Goal: Information Seeking & Learning: Learn about a topic

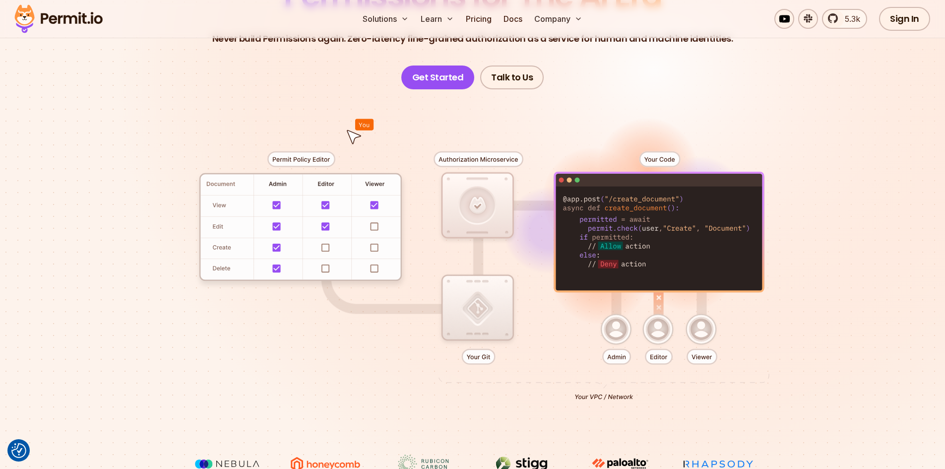
drag, startPoint x: 588, startPoint y: 193, endPoint x: 674, endPoint y: 269, distance: 115.3
click at [674, 269] on div at bounding box center [473, 271] width 695 height 365
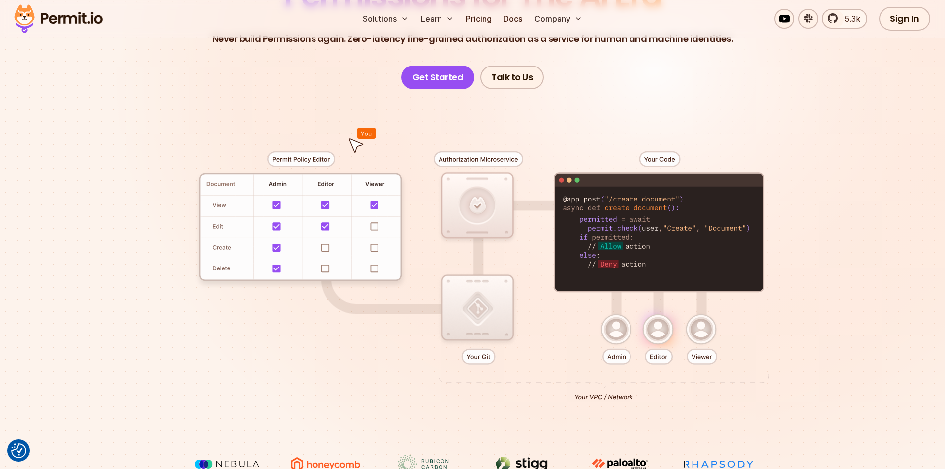
drag, startPoint x: 786, startPoint y: 299, endPoint x: 667, endPoint y: 171, distance: 175.5
click at [694, 187] on div at bounding box center [473, 271] width 695 height 365
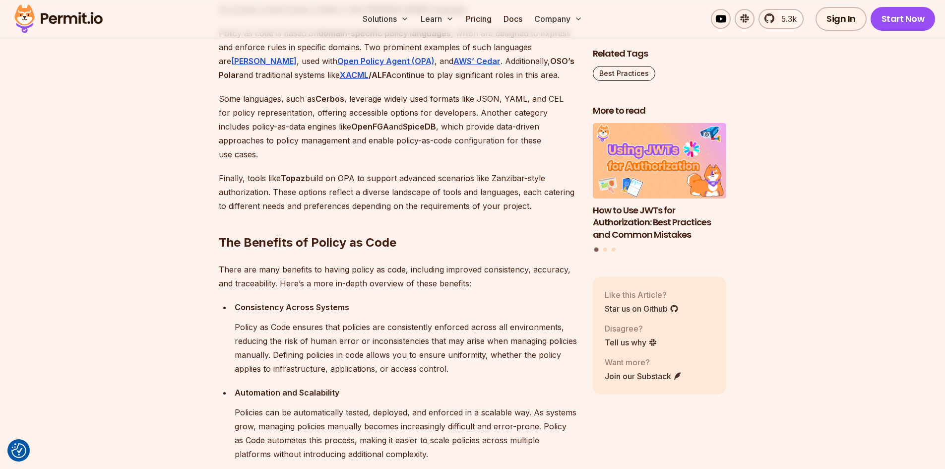
scroll to position [992, 0]
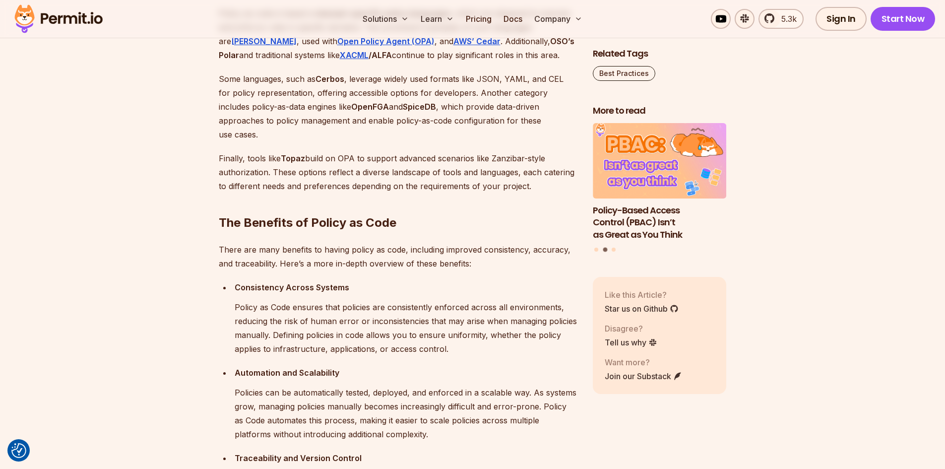
click at [297, 46] on strong "Rego" at bounding box center [263, 41] width 65 height 10
click at [453, 46] on strong "AWS’ Cedar" at bounding box center [476, 41] width 47 height 10
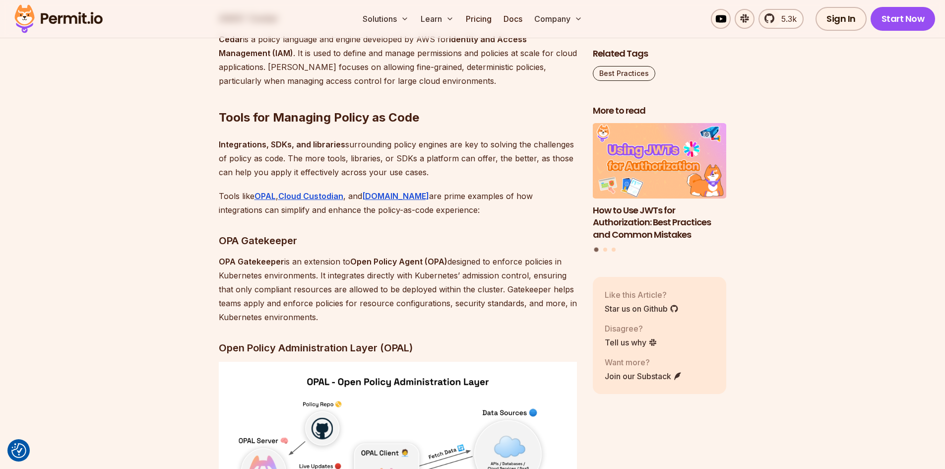
scroll to position [2312, 0]
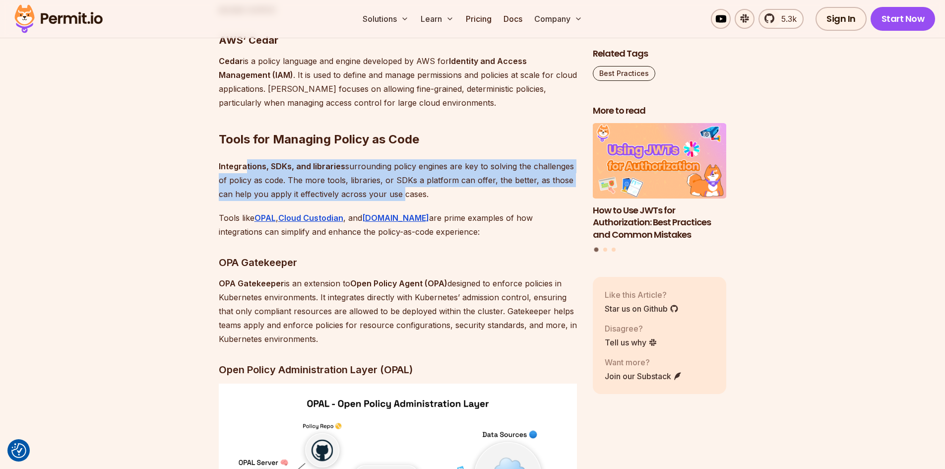
drag, startPoint x: 244, startPoint y: 217, endPoint x: 399, endPoint y: 246, distance: 158.0
click at [399, 201] on p "Integrations, SDKs, and libraries surrounding policy engines are key to solving…" at bounding box center [398, 180] width 358 height 42
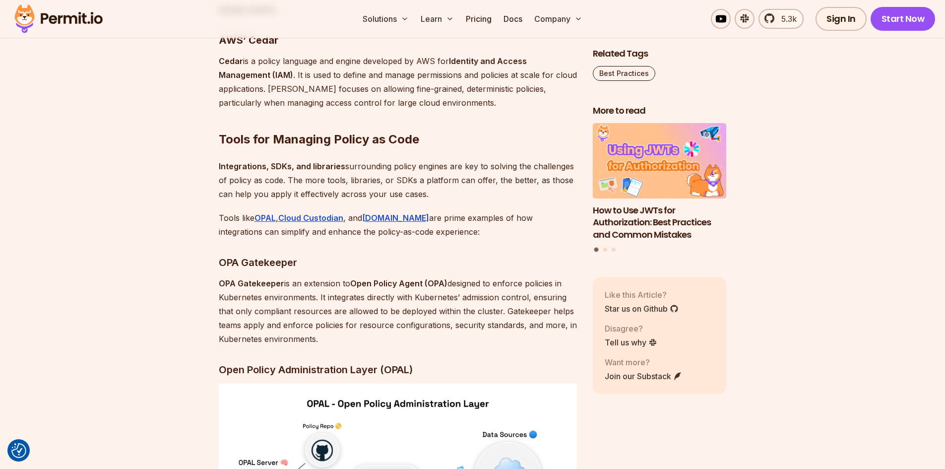
click at [401, 201] on p "Integrations, SDKs, and libraries surrounding policy engines are key to solving…" at bounding box center [398, 180] width 358 height 42
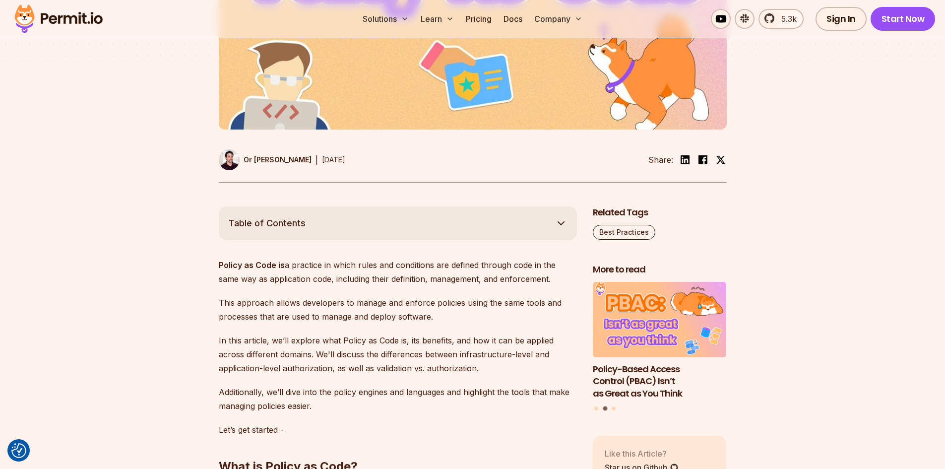
scroll to position [476, 0]
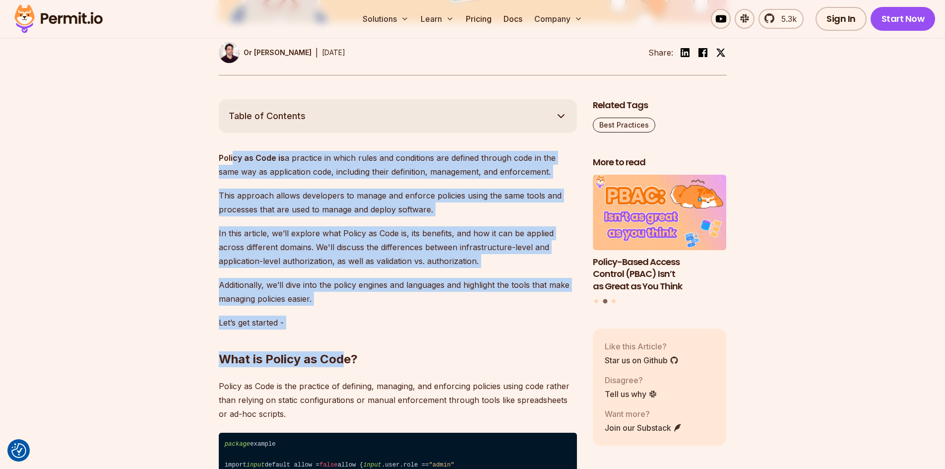
drag, startPoint x: 234, startPoint y: 156, endPoint x: 346, endPoint y: 325, distance: 203.4
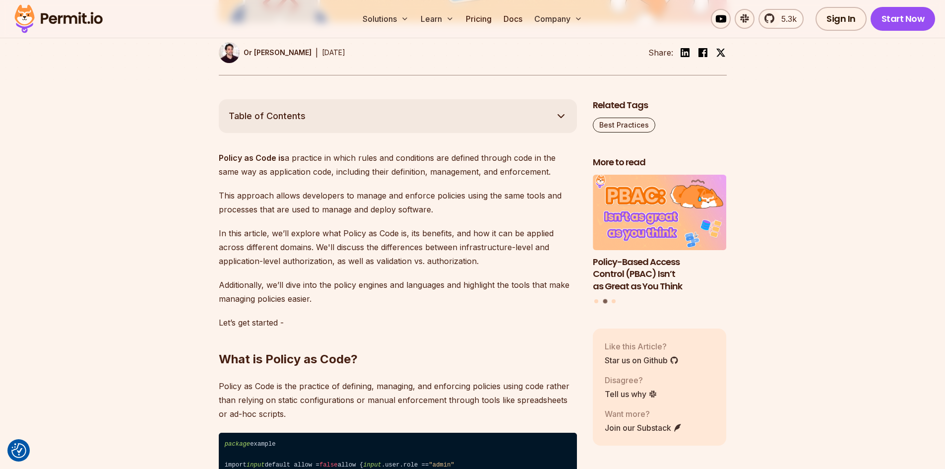
click at [350, 325] on h2 "What is Policy as Code?" at bounding box center [398, 340] width 358 height 56
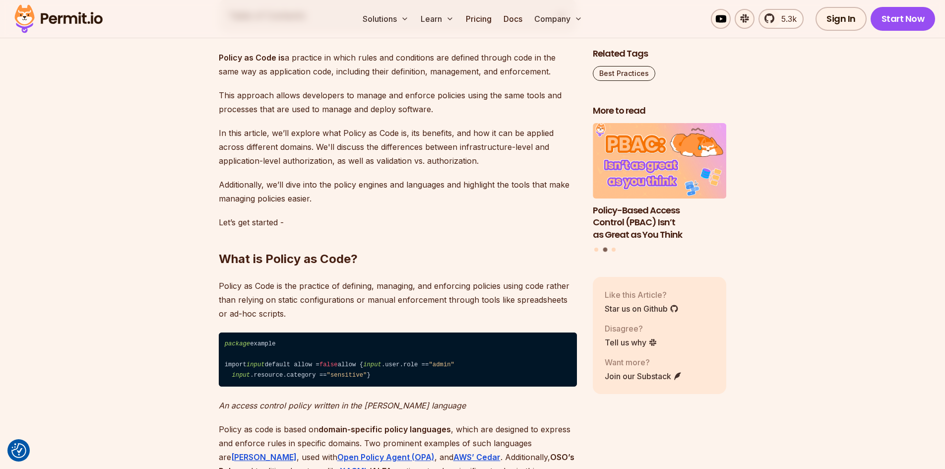
scroll to position [774, 0]
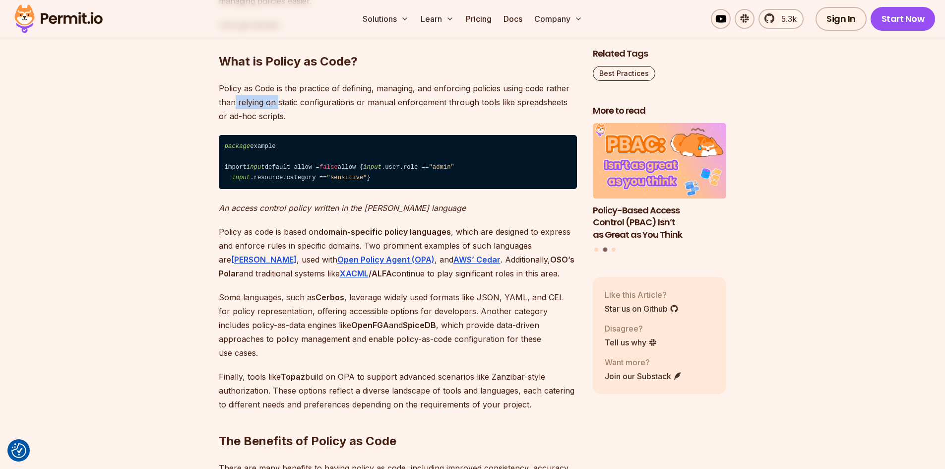
drag, startPoint x: 257, startPoint y: 98, endPoint x: 283, endPoint y: 109, distance: 27.8
click at [282, 108] on p "Policy as Code is the practice of defining, managing, and enforcing policies us…" at bounding box center [398, 102] width 358 height 42
click at [283, 109] on p "Policy as Code is the practice of defining, managing, and enforcing policies us…" at bounding box center [398, 102] width 358 height 42
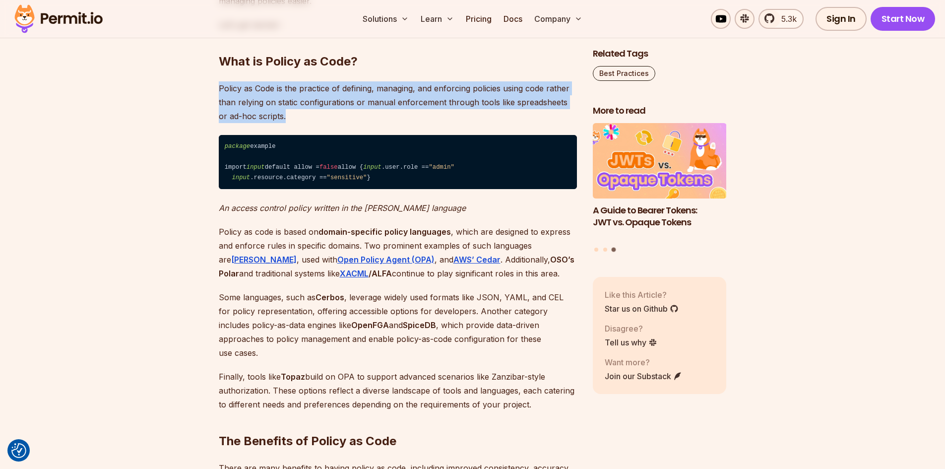
drag, startPoint x: 282, startPoint y: 113, endPoint x: 215, endPoint y: 87, distance: 71.1
click at [297, 264] on strong "Rego" at bounding box center [263, 260] width 65 height 10
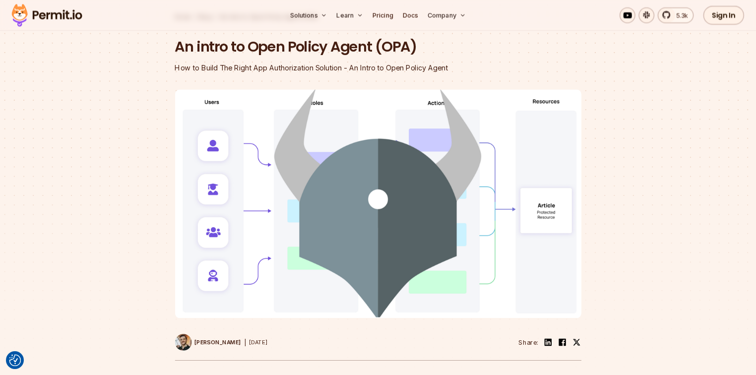
scroll to position [50, 0]
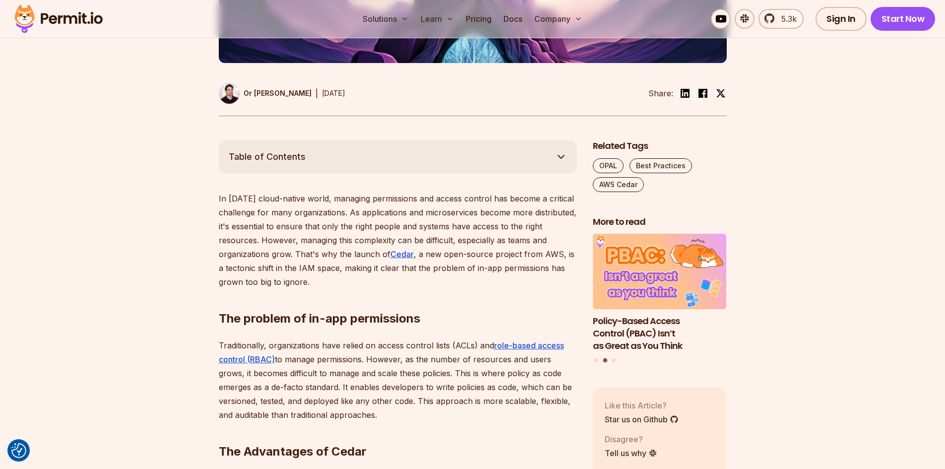
scroll to position [595, 0]
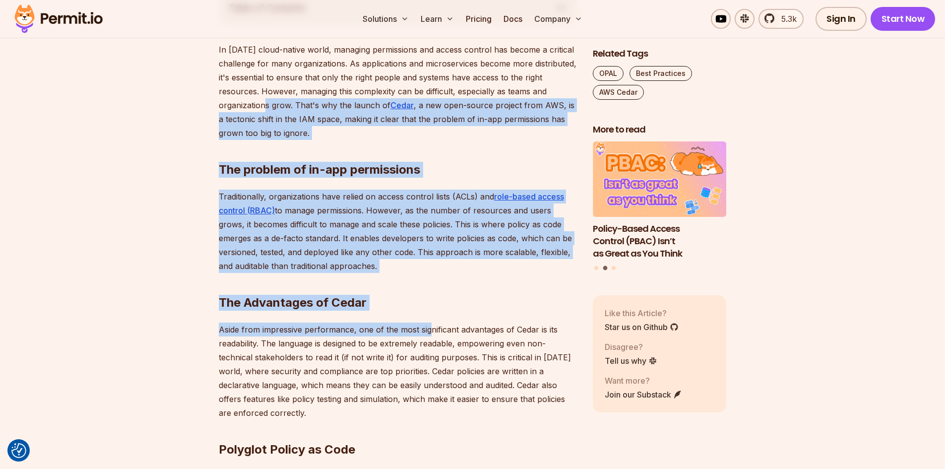
drag, startPoint x: 259, startPoint y: 102, endPoint x: 430, endPoint y: 314, distance: 272.1
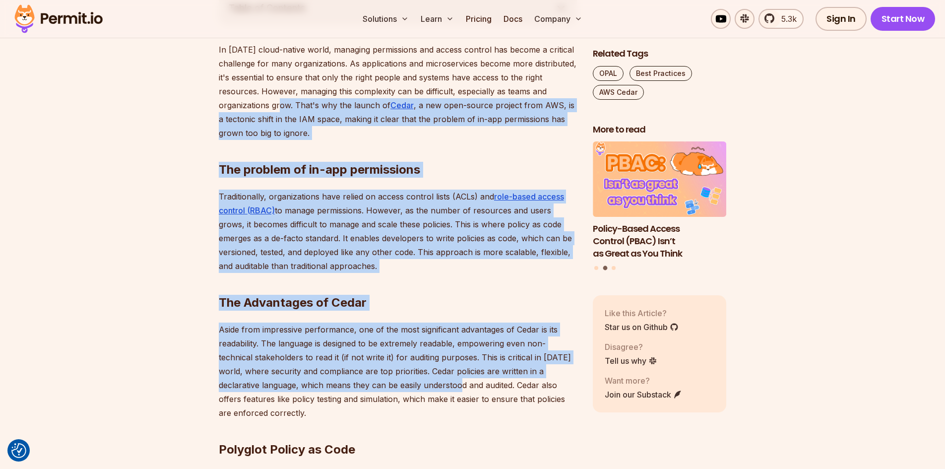
drag, startPoint x: 450, startPoint y: 385, endPoint x: 276, endPoint y: 101, distance: 333.0
click at [268, 94] on p "In today's cloud-native world, managing permissions and access control has beco…" at bounding box center [398, 91] width 358 height 97
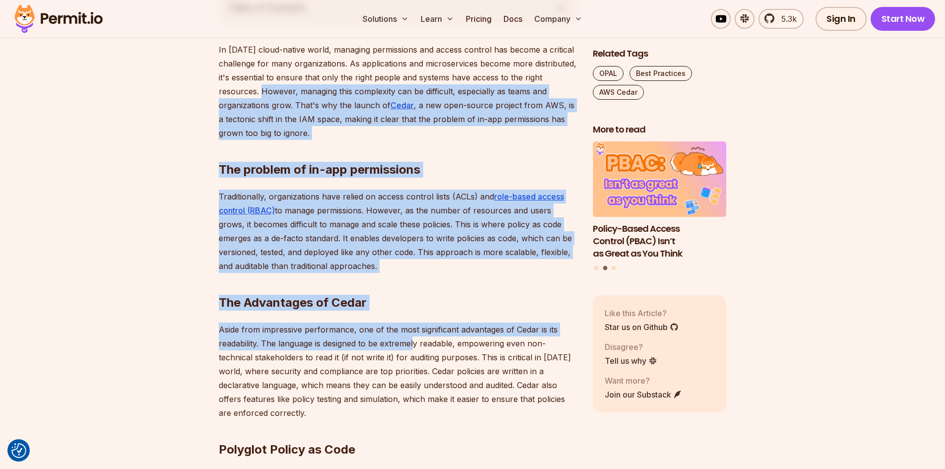
drag, startPoint x: 405, startPoint y: 340, endPoint x: 257, endPoint y: 88, distance: 291.8
click at [257, 88] on p "In today's cloud-native world, managing permissions and access control has beco…" at bounding box center [398, 91] width 358 height 97
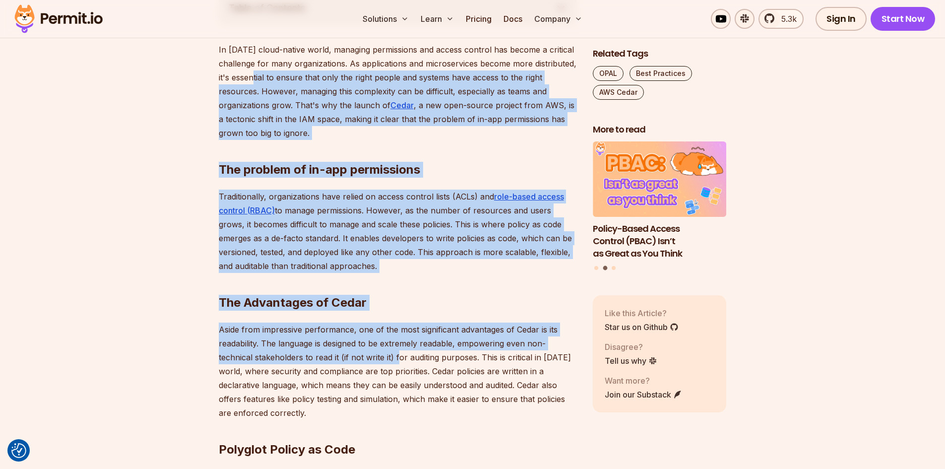
drag, startPoint x: 248, startPoint y: 75, endPoint x: 401, endPoint y: 362, distance: 325.2
click at [401, 362] on p "Aside from impressive performance, one of the most significant advantages of Ce…" at bounding box center [398, 370] width 358 height 97
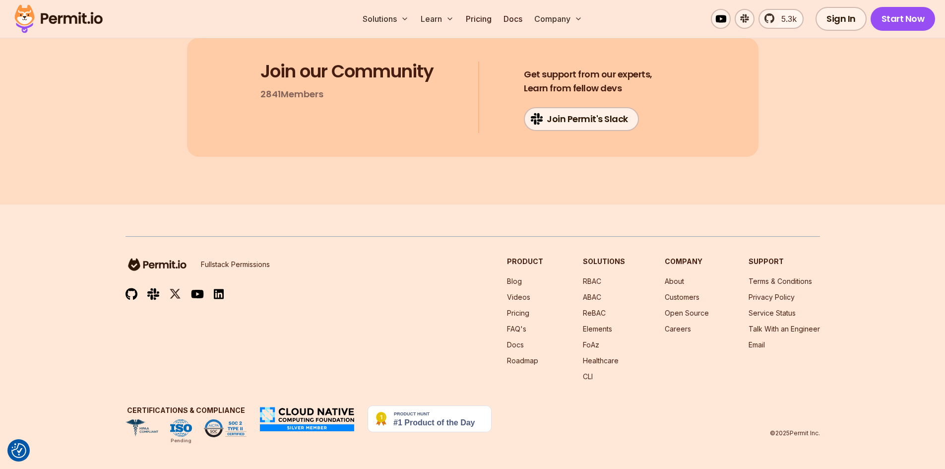
scroll to position [2013, 0]
